Goal: Information Seeking & Learning: Compare options

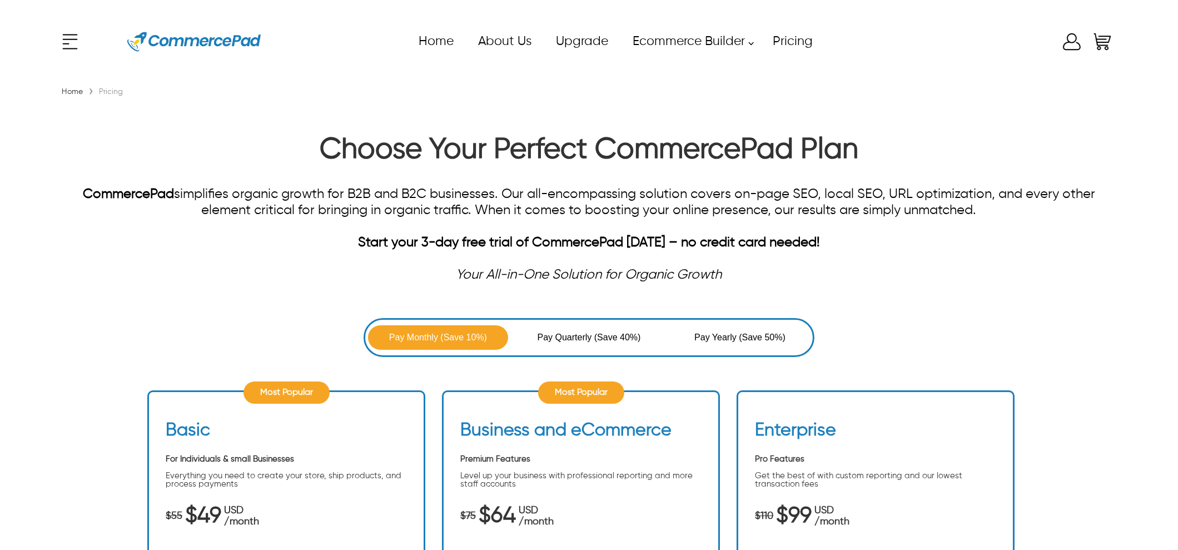
click at [175, 32] on img at bounding box center [193, 42] width 133 height 50
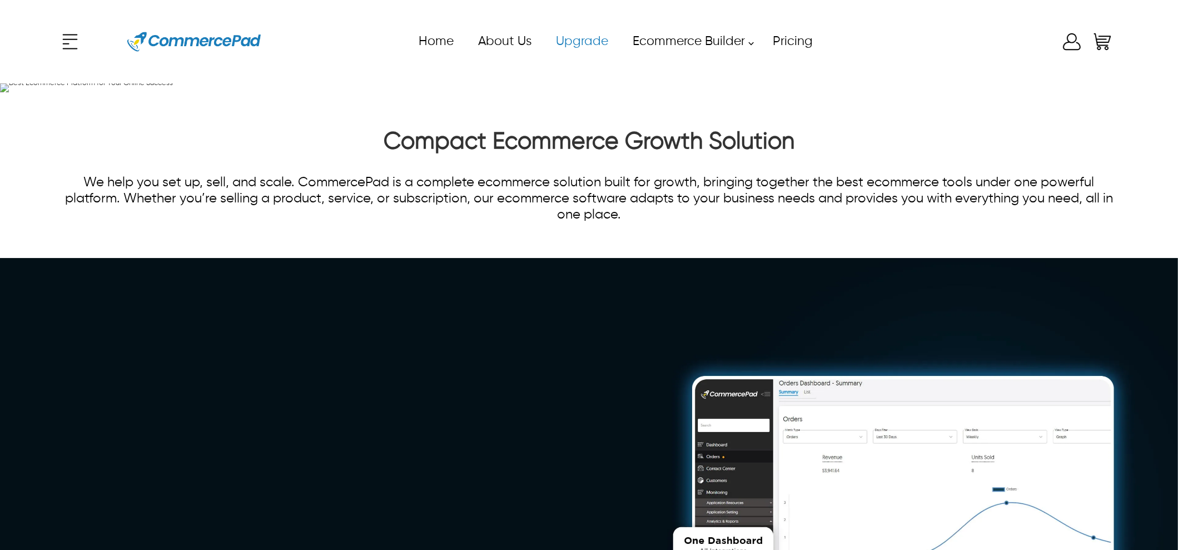
click at [561, 33] on link "Upgrade" at bounding box center [581, 41] width 77 height 25
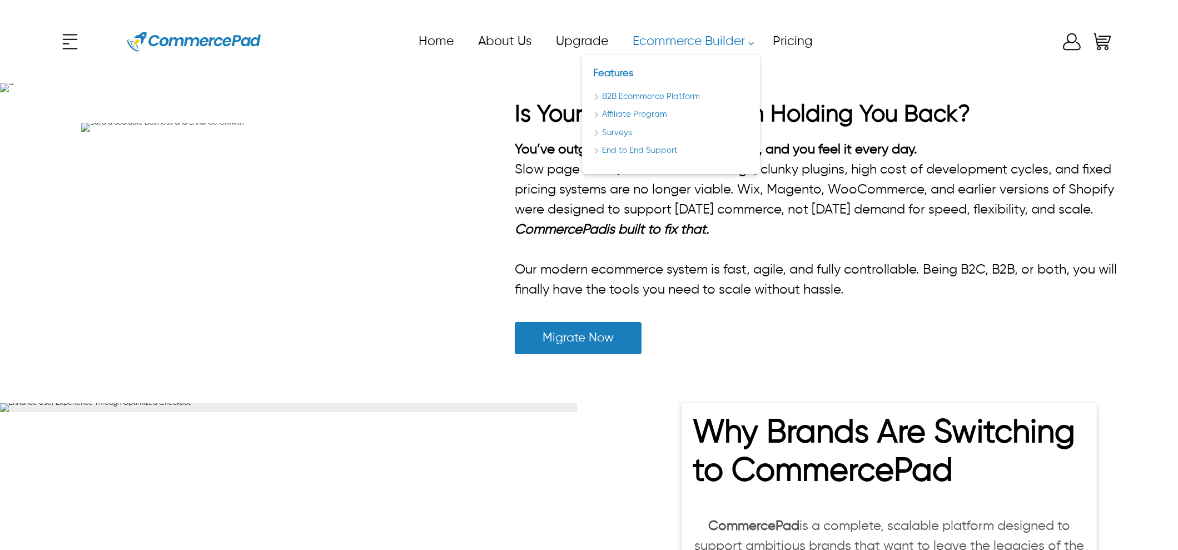
click at [674, 43] on link "Ecommerce Builder" at bounding box center [690, 41] width 140 height 25
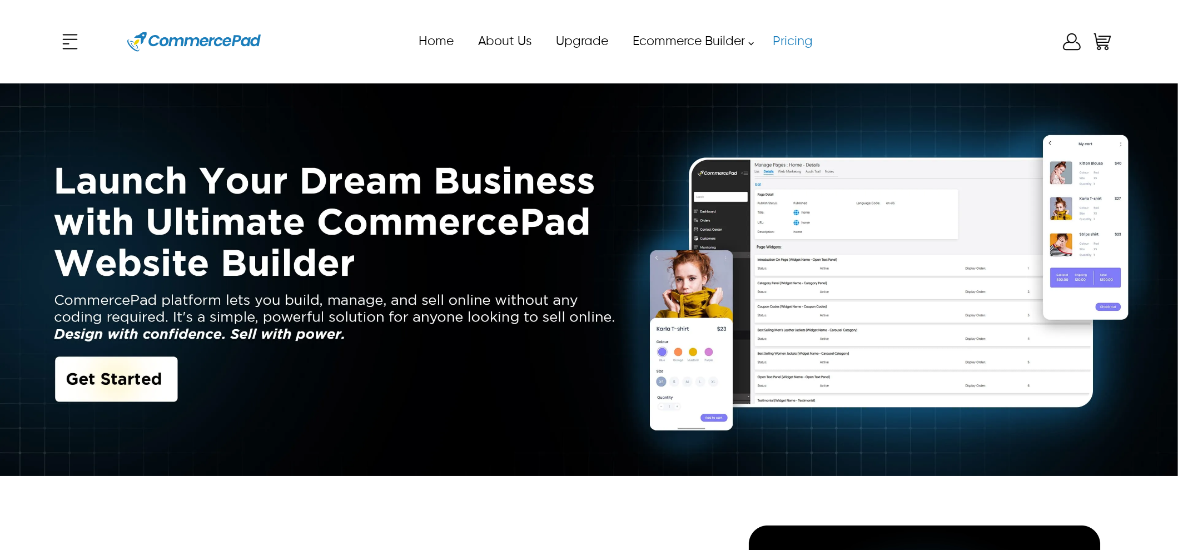
click at [806, 42] on link "Pricing" at bounding box center [792, 41] width 64 height 25
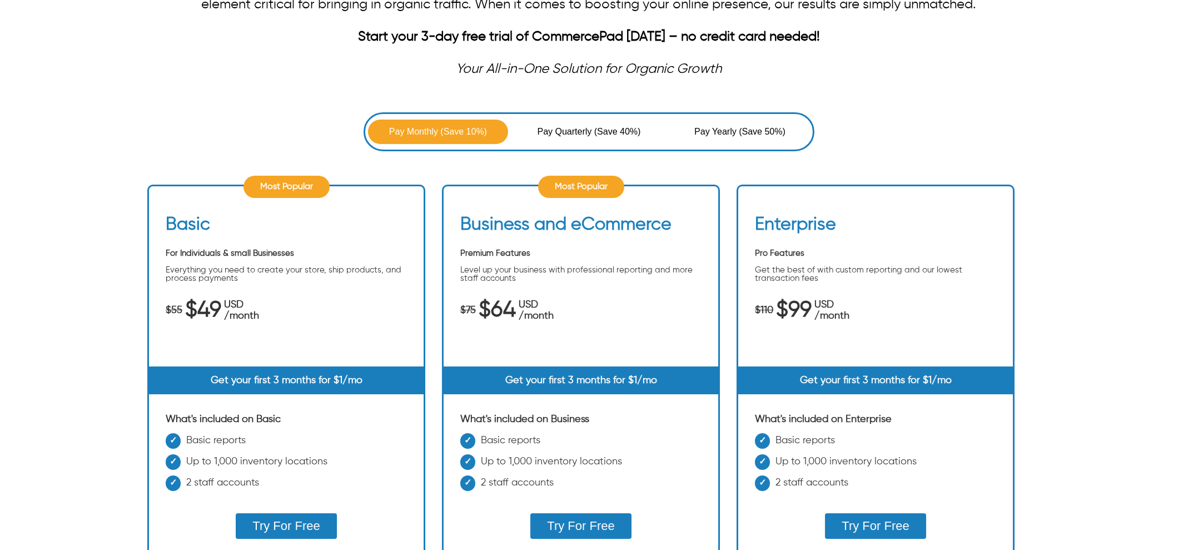
scroll to position [138, 0]
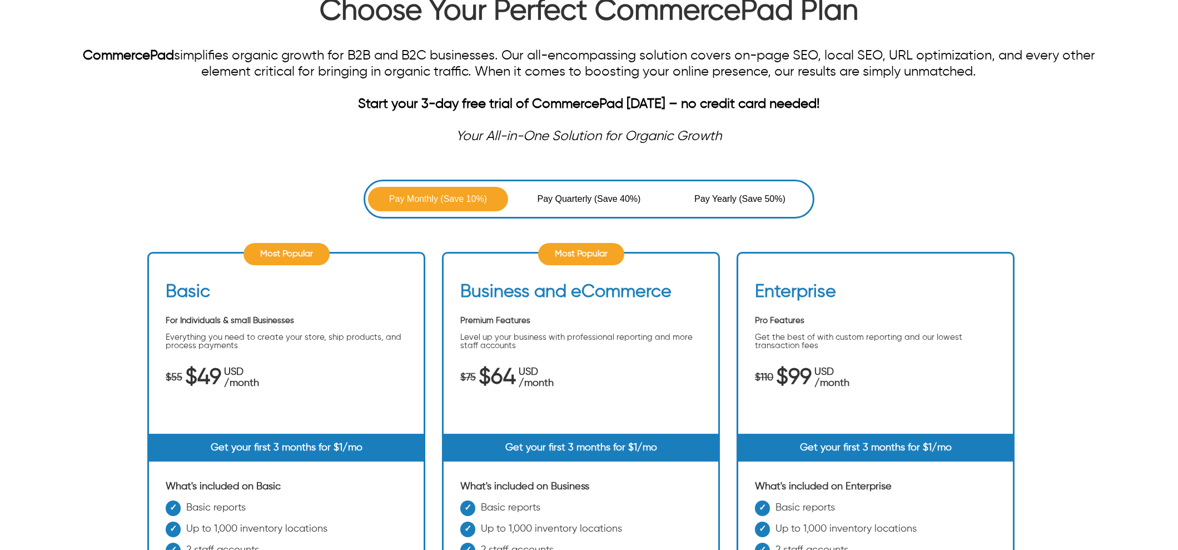
click at [577, 196] on span "Pay Quarterly" at bounding box center [565, 198] width 57 height 13
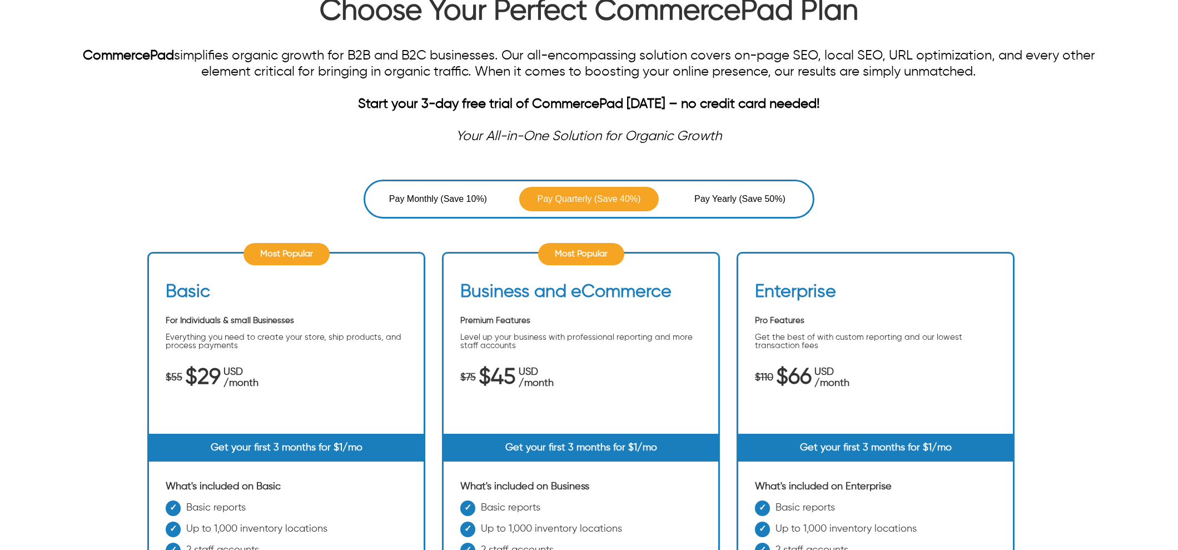
click at [282, 255] on div "Most Popular" at bounding box center [286, 254] width 86 height 22
click at [727, 192] on span "Pay Yearly" at bounding box center [716, 198] width 44 height 13
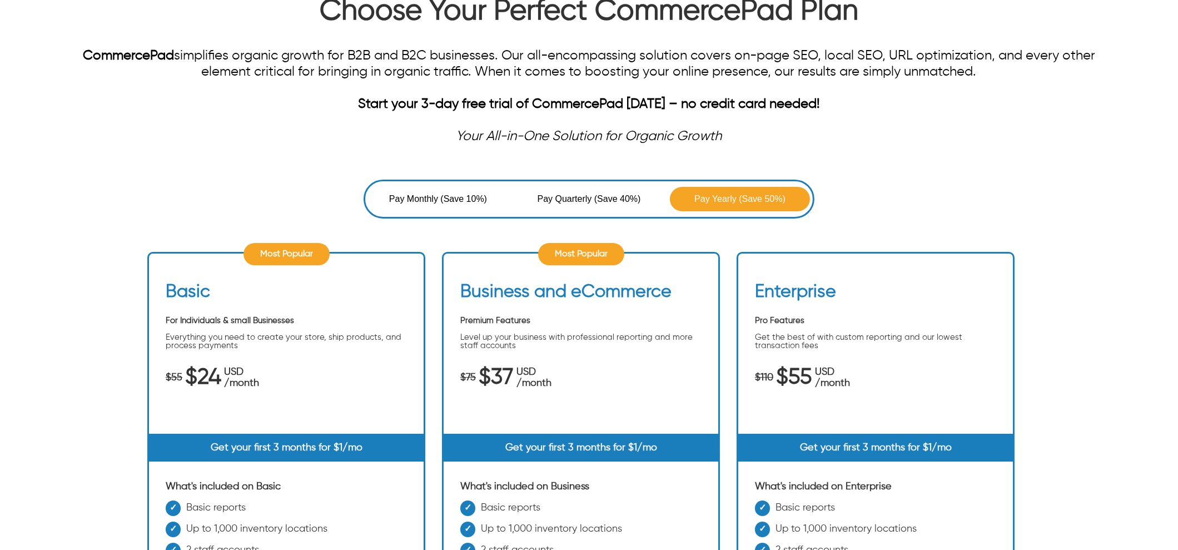
click at [447, 197] on span "(Save 10%)" at bounding box center [463, 198] width 47 height 13
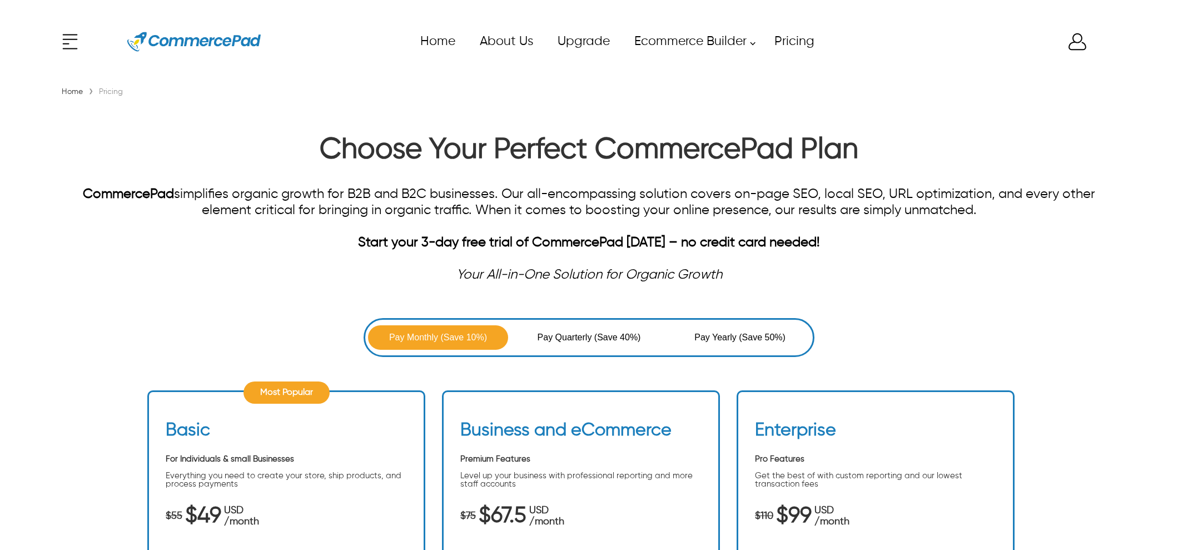
scroll to position [138, 0]
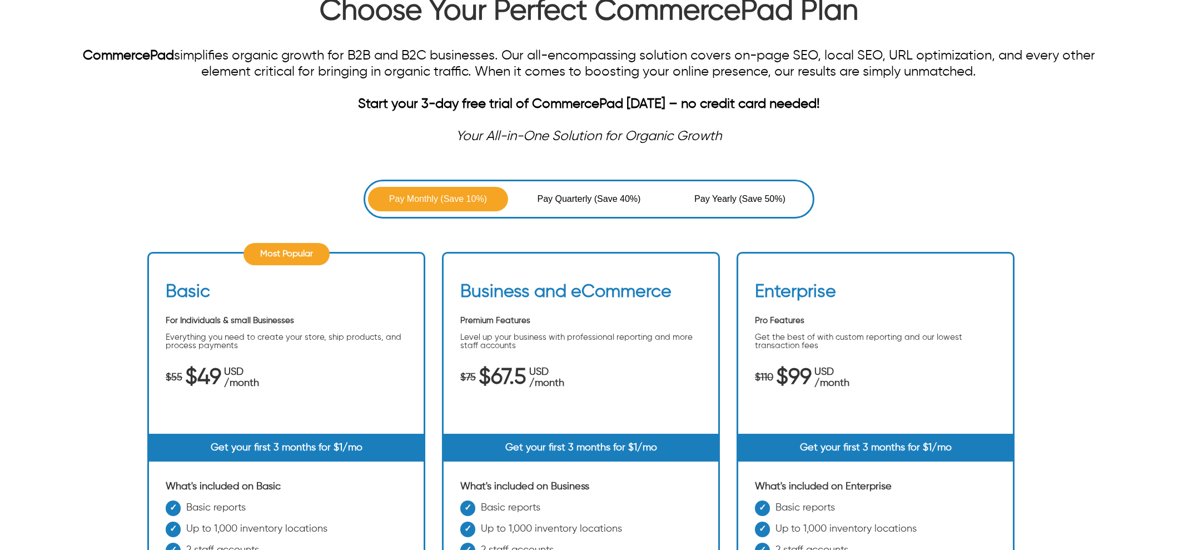
click at [582, 192] on span "Pay Quarterly" at bounding box center [565, 198] width 57 height 13
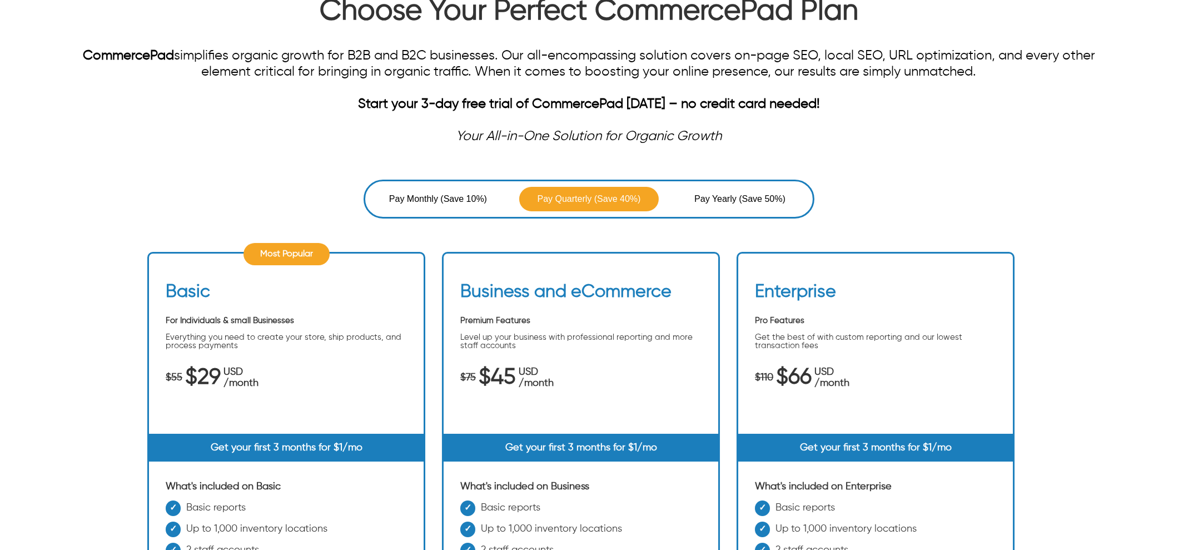
click at [703, 205] on button "Pay Yearly (Save 50%)" at bounding box center [740, 199] width 140 height 24
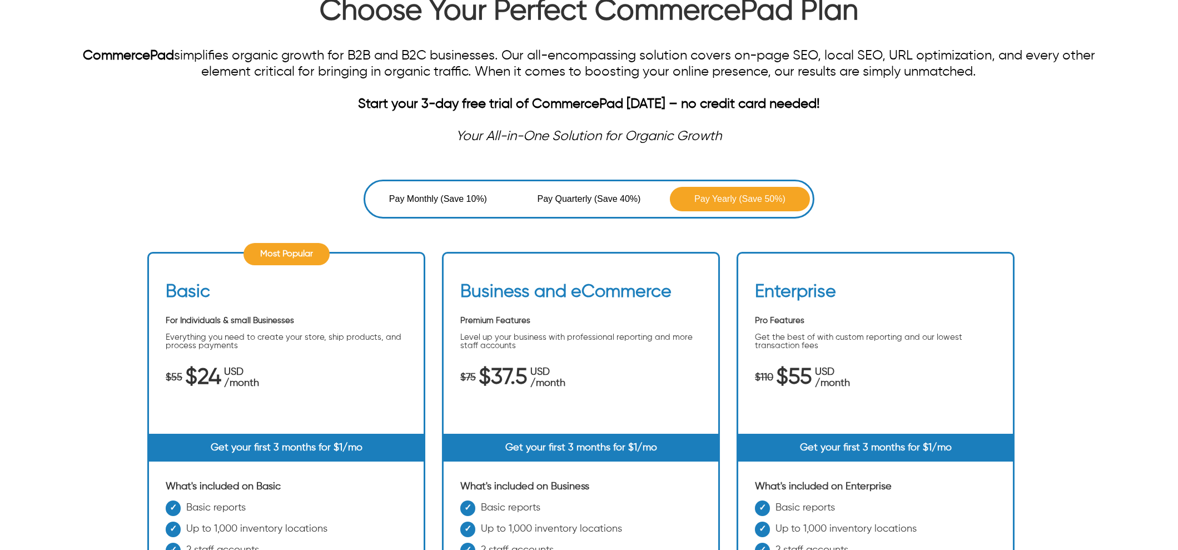
click at [567, 196] on span "Pay Quarterly" at bounding box center [565, 198] width 57 height 13
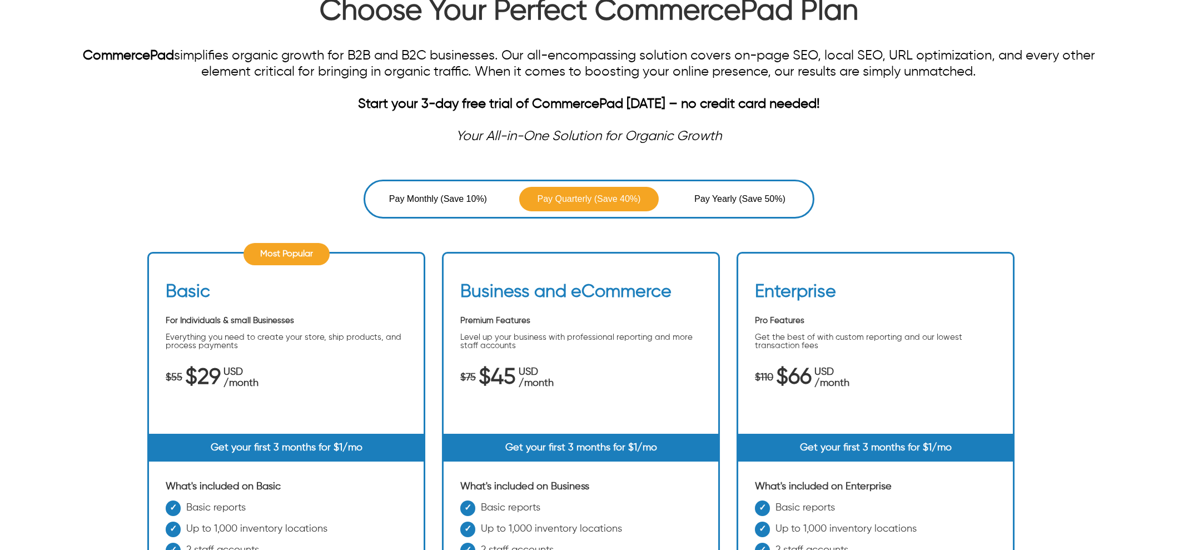
click at [448, 180] on div "Pay Monthly (Save 10%) Pay Quarterly (Save 40%) Pay Yearly (Save 50%)" at bounding box center [589, 199] width 451 height 39
click at [739, 187] on button "Pay Yearly (Save 50%)" at bounding box center [740, 199] width 140 height 24
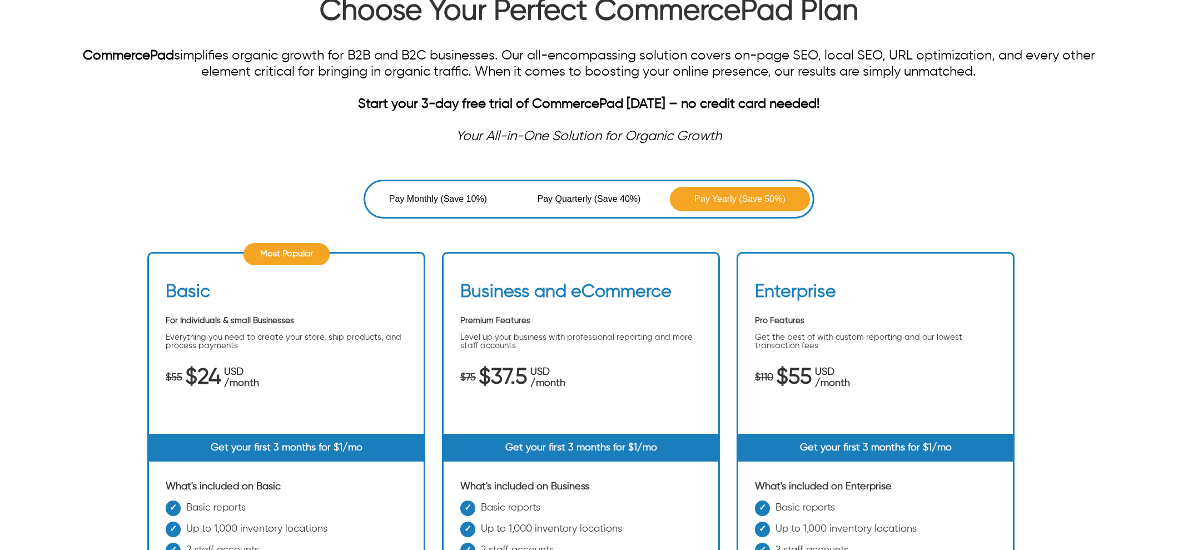
click at [427, 188] on button "Pay Monthly (Save 10%)" at bounding box center [438, 199] width 140 height 24
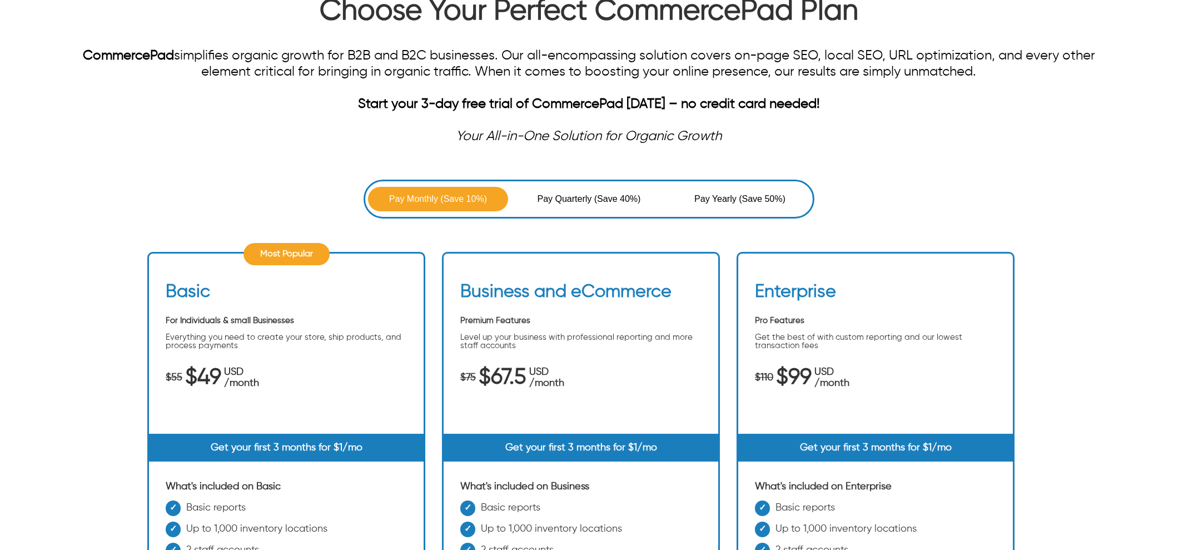
click at [586, 193] on span "Pay Quarterly" at bounding box center [565, 198] width 57 height 13
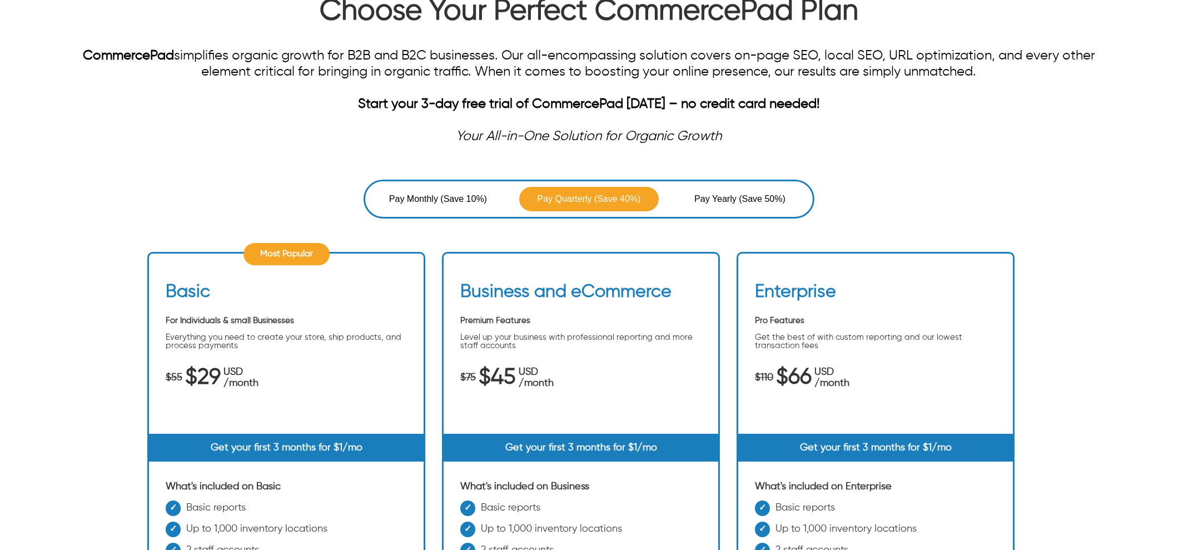
click at [772, 196] on span "(Save 50%)" at bounding box center [762, 198] width 47 height 13
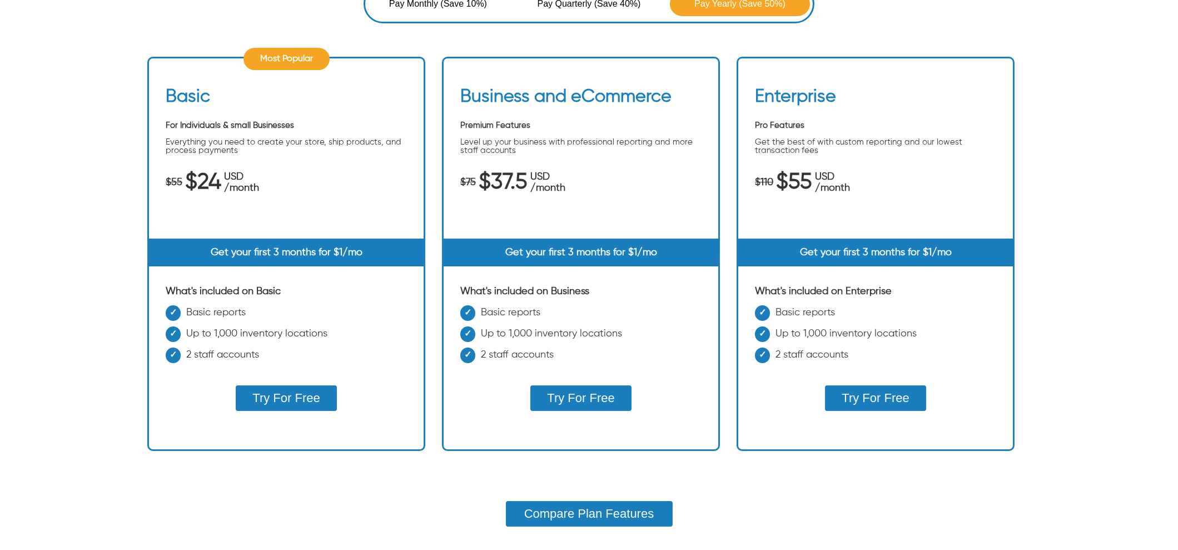
scroll to position [277, 0]
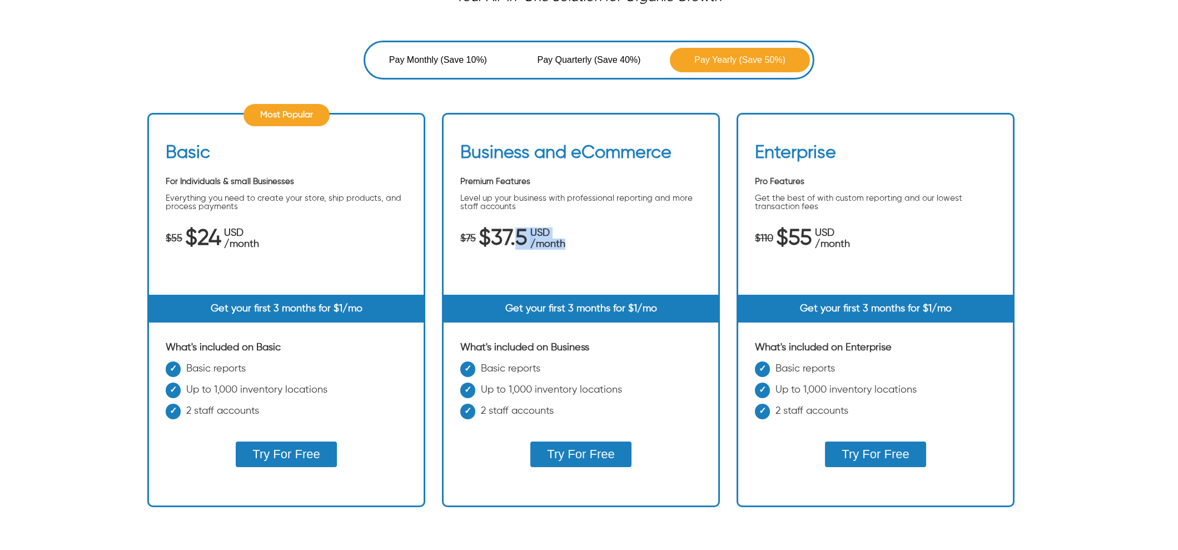
drag, startPoint x: 513, startPoint y: 240, endPoint x: 565, endPoint y: 241, distance: 52.3
click at [565, 241] on div "$75 $37.5 USD /month" at bounding box center [580, 239] width 241 height 22
click at [558, 247] on div "Business and eCommerce Premium Features Level up your business with professiona…" at bounding box center [581, 218] width 275 height 152
click at [527, 256] on div "Business and eCommerce Premium Features Level up your business with professiona…" at bounding box center [581, 218] width 275 height 152
drag, startPoint x: 509, startPoint y: 237, endPoint x: 555, endPoint y: 235, distance: 46.8
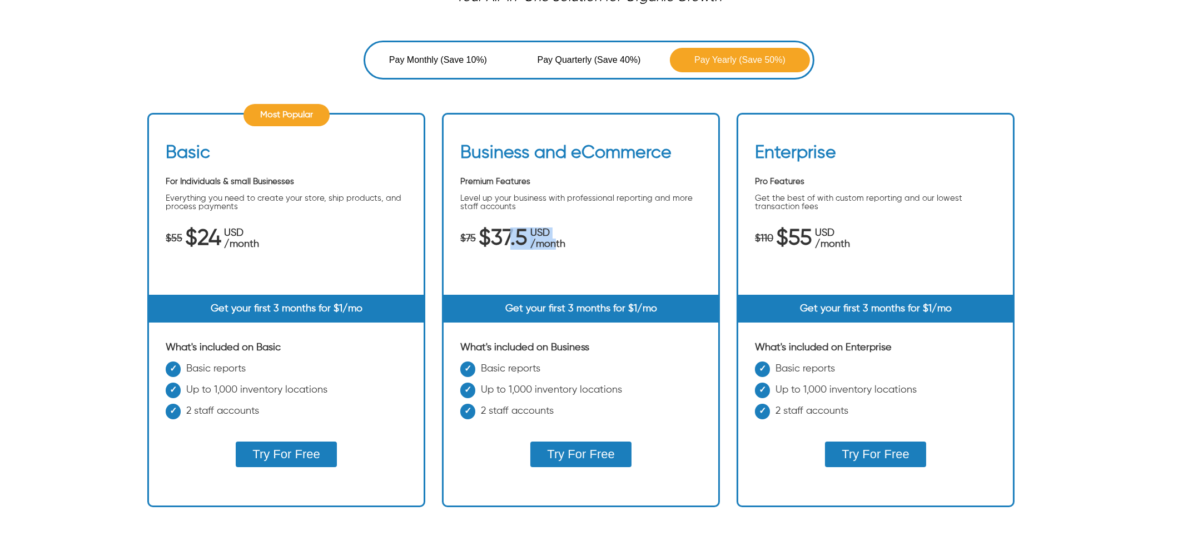
click at [555, 235] on div "$75 $37.5 USD /month" at bounding box center [580, 239] width 241 height 22
click at [439, 54] on span "Pay Monthly" at bounding box center [415, 59] width 52 height 13
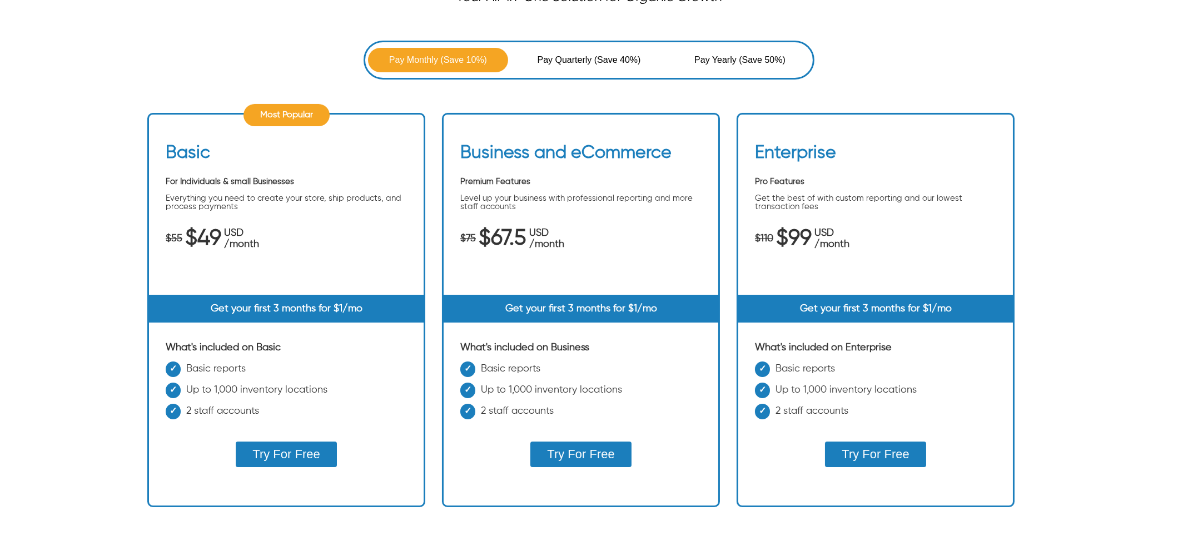
click at [596, 255] on div "Business and eCommerce Premium Features Level up your business with professiona…" at bounding box center [581, 218] width 275 height 152
click at [1087, 460] on div "Pay Monthly (Save 10%) Pay Quarterly (Save 40%) Pay Yearly (Save 50%) Most Popu…" at bounding box center [589, 312] width 1178 height 542
click at [576, 59] on span "Pay Quarterly" at bounding box center [565, 59] width 57 height 13
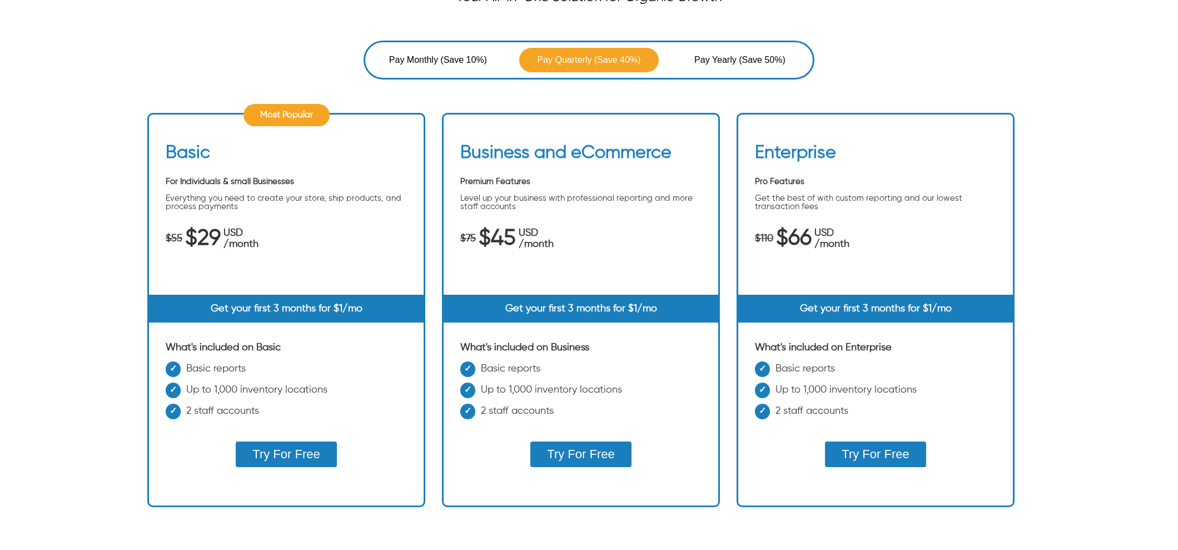
click at [734, 58] on span "Pay Yearly" at bounding box center [716, 59] width 44 height 13
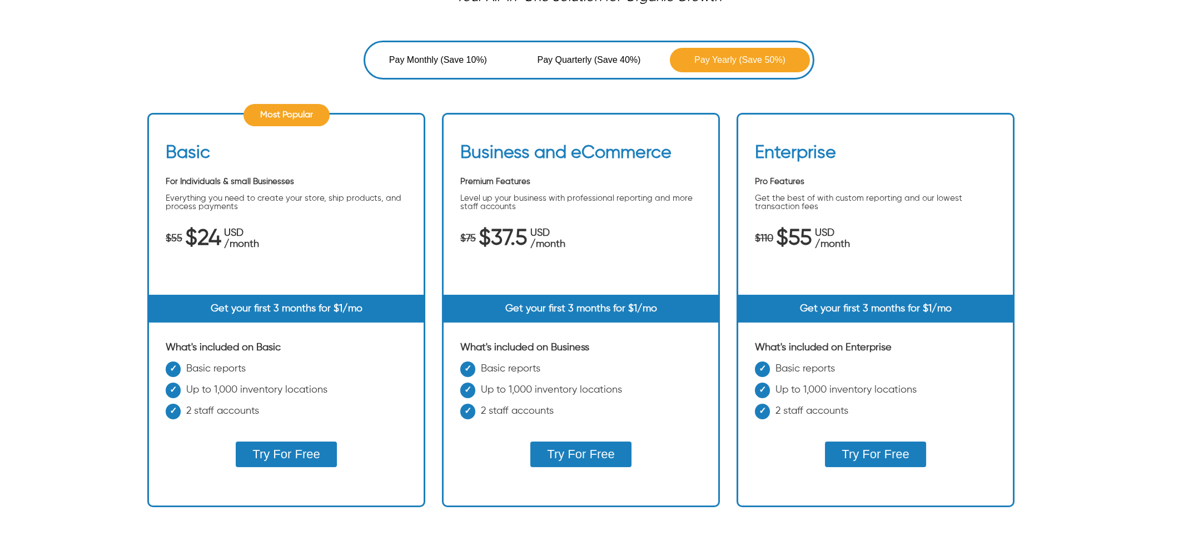
scroll to position [0, 0]
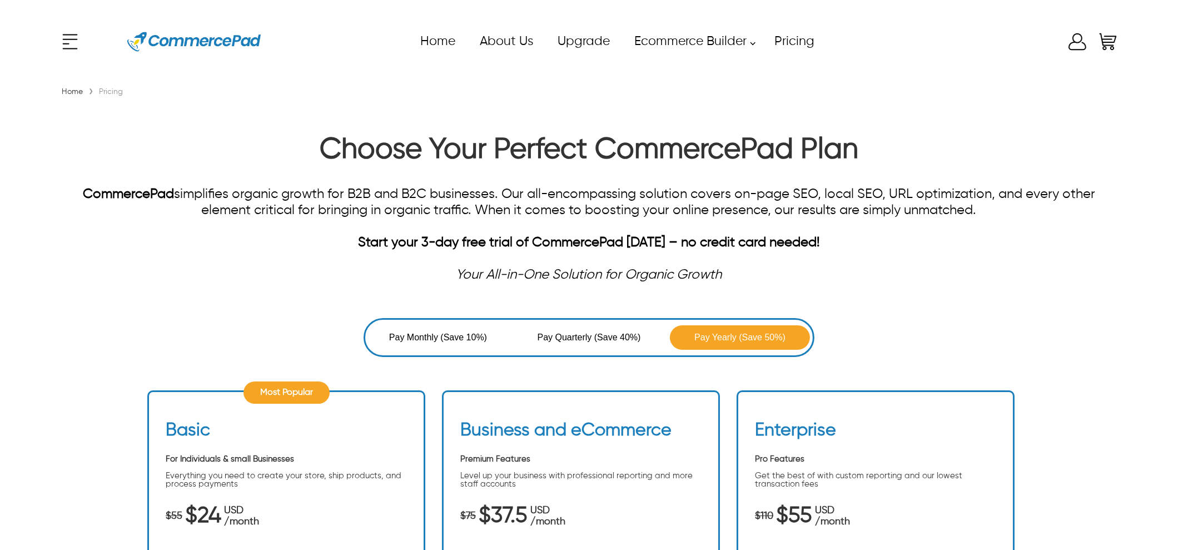
click at [69, 89] on link "Home" at bounding box center [72, 92] width 27 height 8
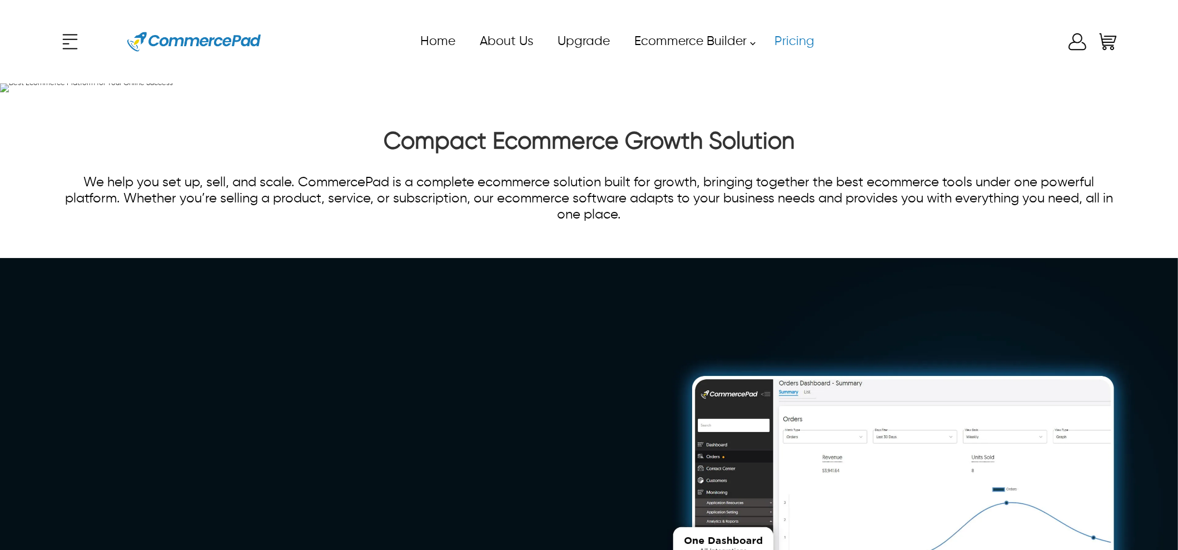
click at [788, 37] on link "Pricing" at bounding box center [793, 41] width 64 height 25
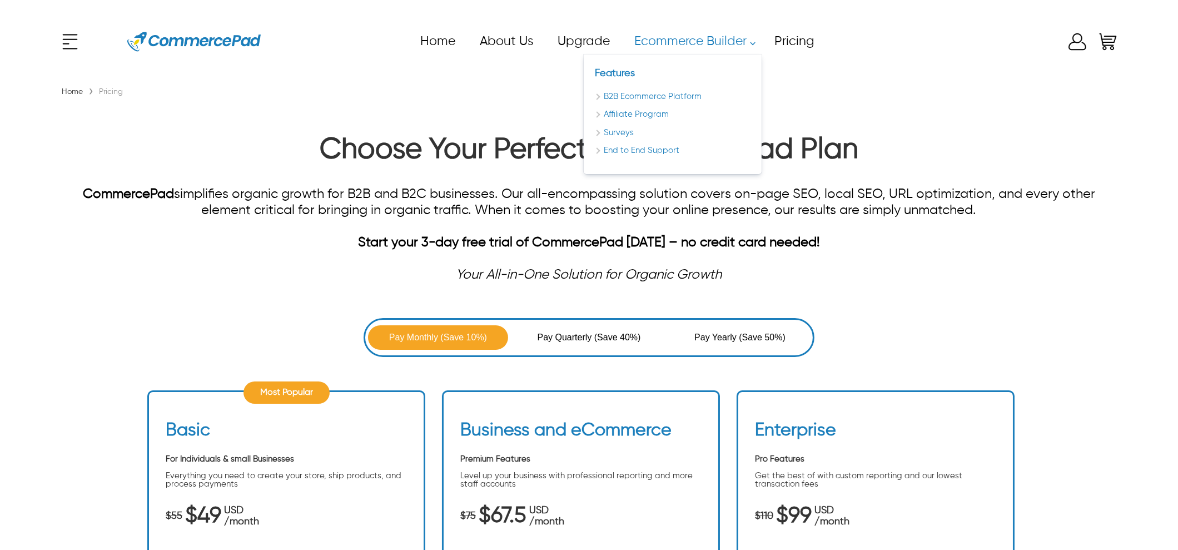
click at [703, 37] on link "Ecommerce Builder" at bounding box center [691, 41] width 140 height 25
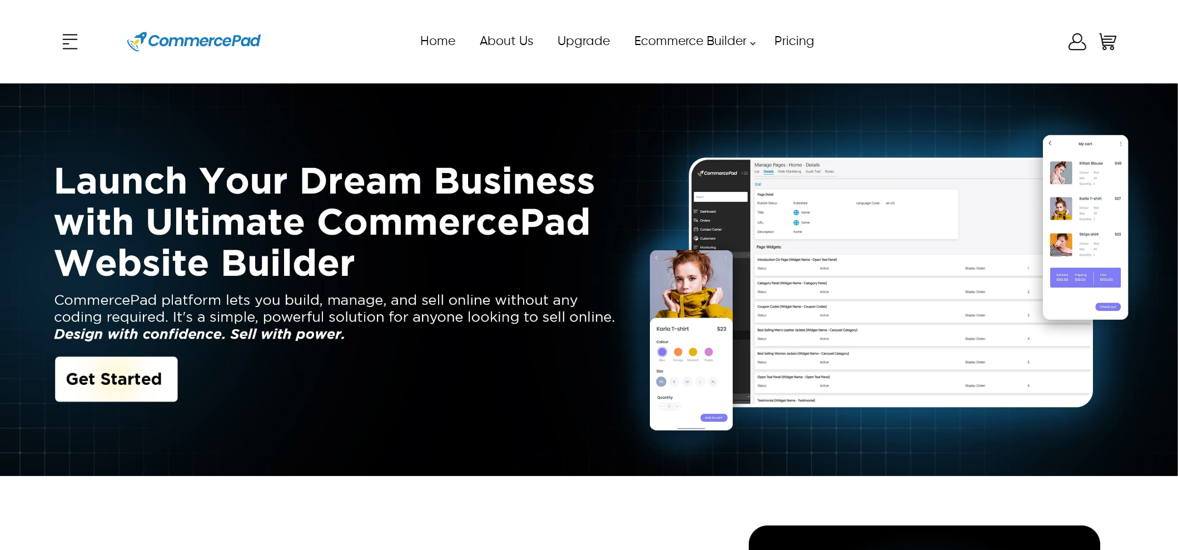
click at [425, 48] on link "Home" at bounding box center [436, 41] width 59 height 25
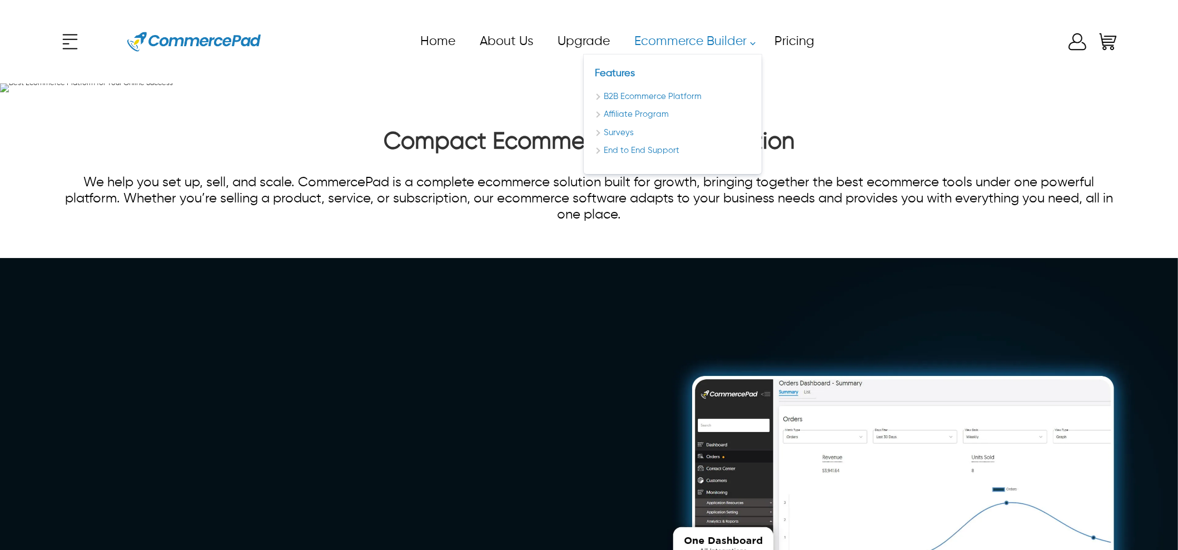
click at [681, 46] on link "Ecommerce Builder" at bounding box center [691, 41] width 140 height 25
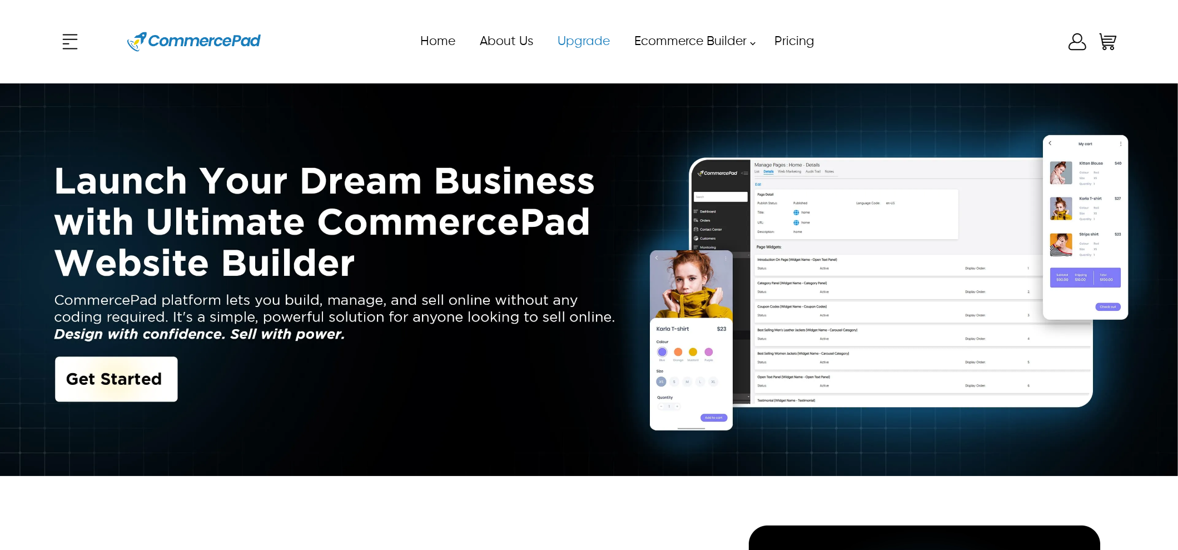
click at [579, 38] on link "Upgrade" at bounding box center [583, 41] width 77 height 25
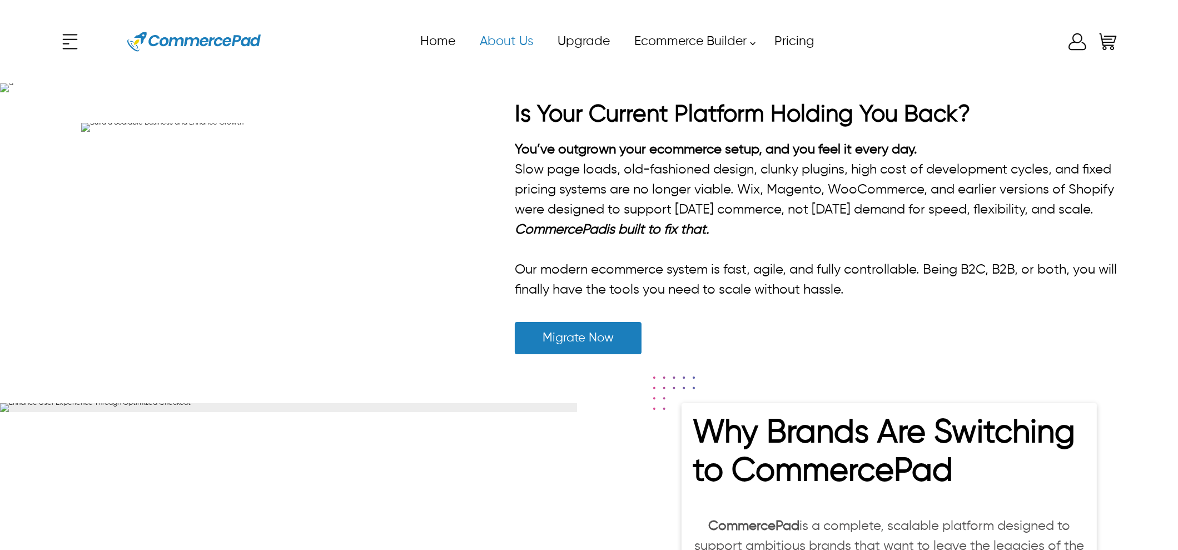
click at [499, 45] on link "About Us" at bounding box center [506, 41] width 78 height 25
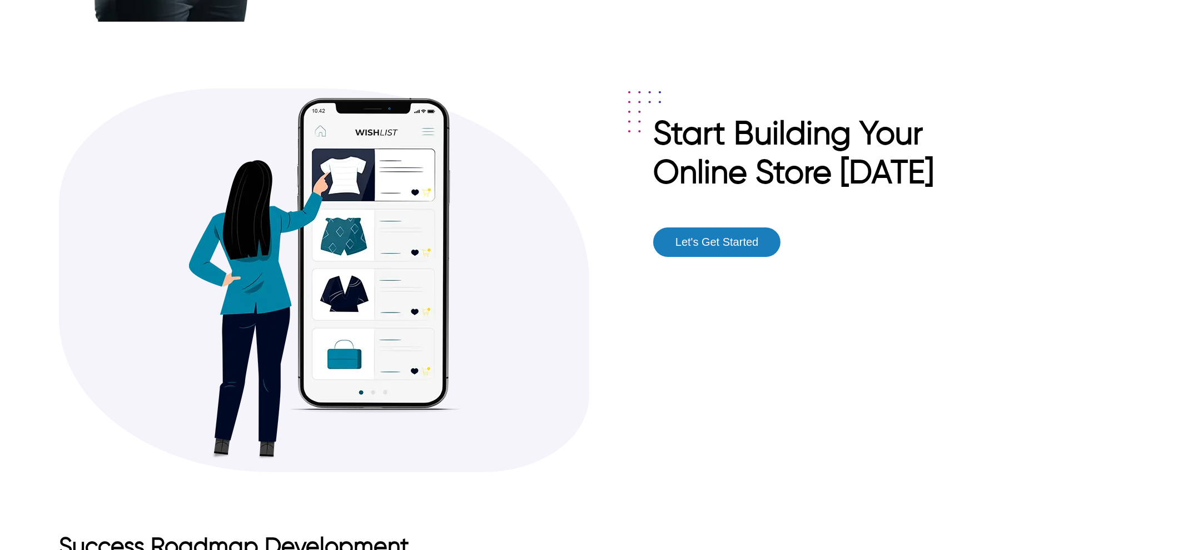
scroll to position [2115, 0]
